Goal: Information Seeking & Learning: Understand process/instructions

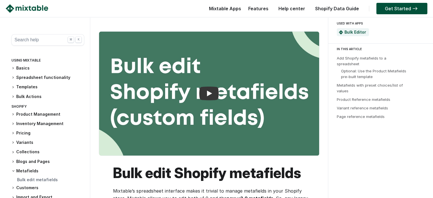
click at [27, 132] on h3 "Pricing" at bounding box center [47, 133] width 73 height 6
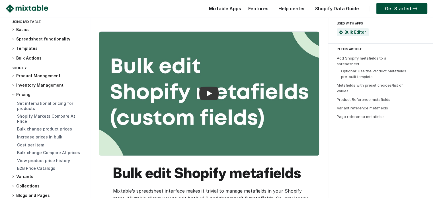
scroll to position [44, 0]
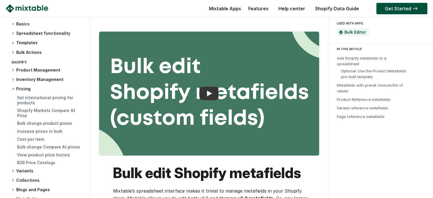
click at [48, 94] on div "Pricing Set international pricing for products Shopify Markets Compare At Price…" at bounding box center [47, 126] width 73 height 80
click at [50, 98] on link "Set international pricing for products" at bounding box center [45, 100] width 56 height 10
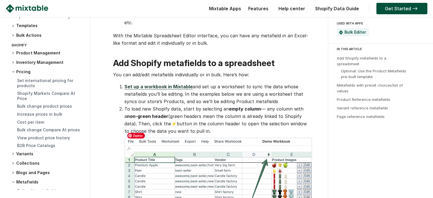
scroll to position [388, 0]
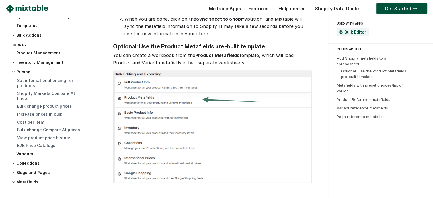
scroll to position [1220, 0]
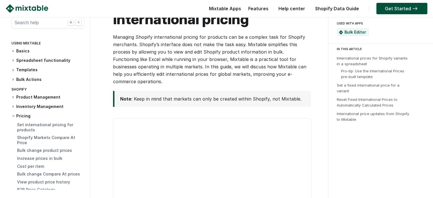
scroll to position [182, 0]
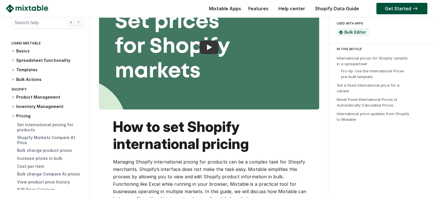
scroll to position [46, 0]
